Goal: Communication & Community: Participate in discussion

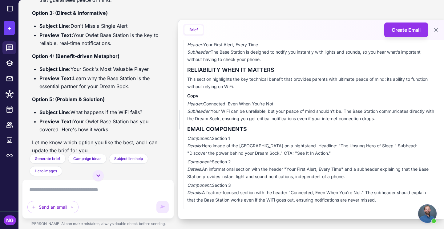
scroll to position [266, 0]
click at [9, 222] on div "NG" at bounding box center [10, 220] width 12 height 10
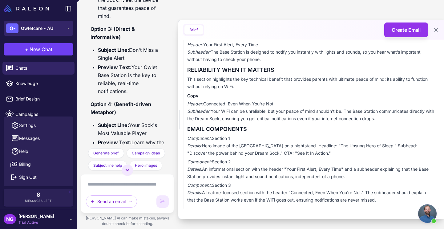
click at [40, 32] on div "O- Owletcare - AU" at bounding box center [29, 28] width 47 height 10
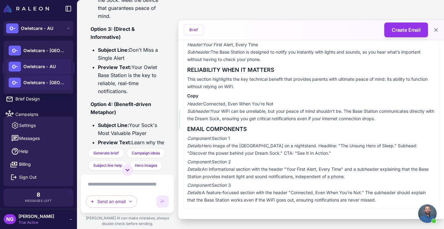
click at [40, 80] on span "Owletcare - [GEOGRAPHIC_DATA]" at bounding box center [44, 82] width 43 height 7
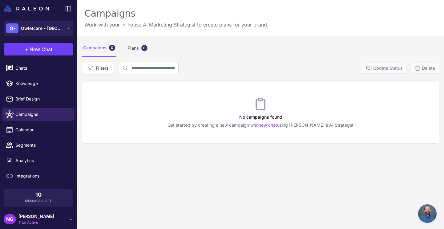
scroll to position [266, 0]
click at [30, 71] on span "Chats" at bounding box center [42, 68] width 54 height 7
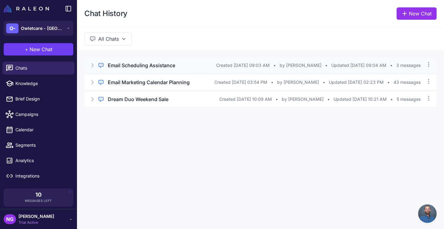
click at [124, 68] on h3 "Email Scheduling Assistance" at bounding box center [141, 65] width 67 height 7
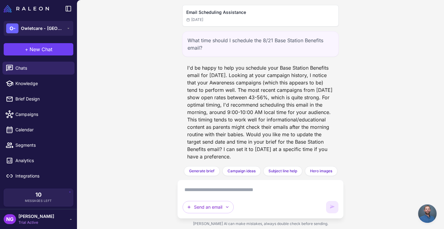
scroll to position [2, 0]
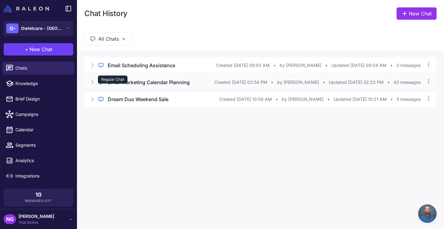
click at [118, 82] on div "Regular Chat" at bounding box center [113, 79] width 30 height 8
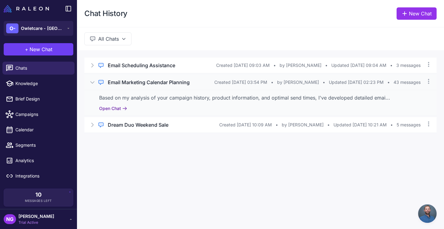
click at [112, 112] on button "Open Chat" at bounding box center [113, 108] width 28 height 7
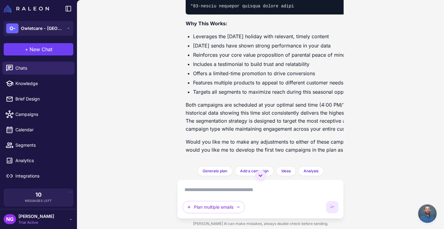
scroll to position [3311, 0]
